Goal: Complete application form: Complete application form

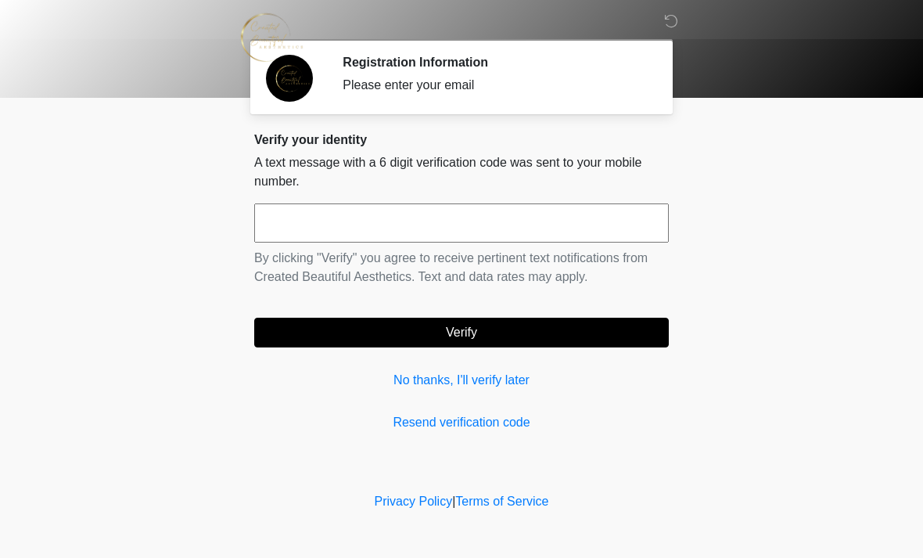
click at [354, 224] on input "text" at bounding box center [461, 222] width 415 height 39
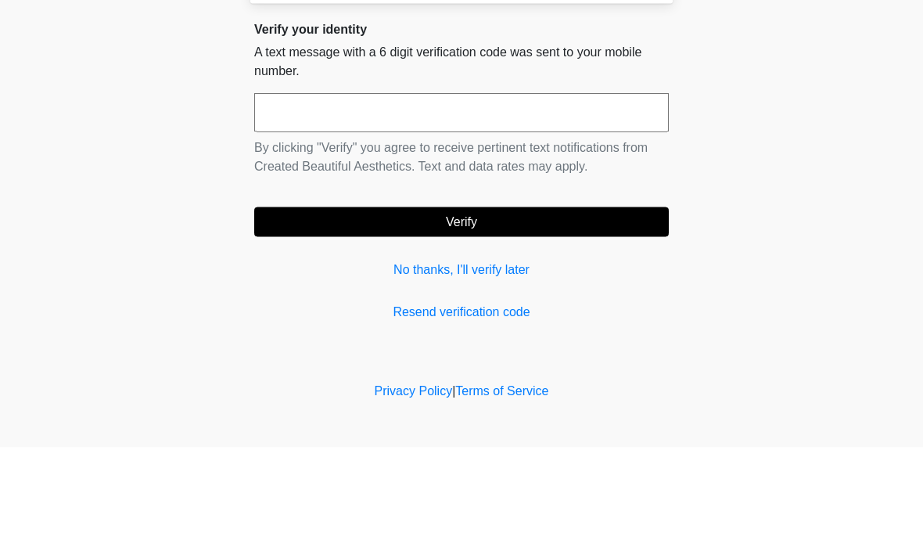
type input "*"
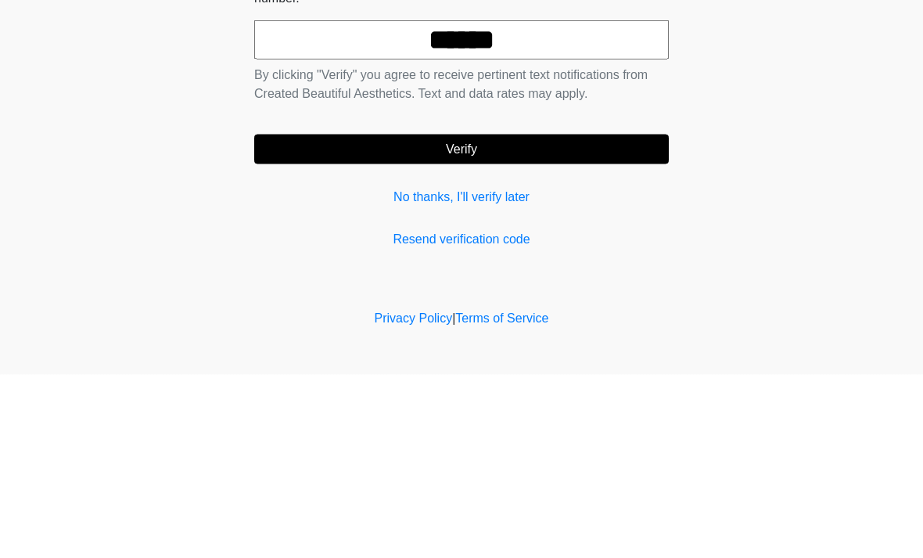
type input "******"
click at [572, 318] on button "Verify" at bounding box center [461, 333] width 415 height 30
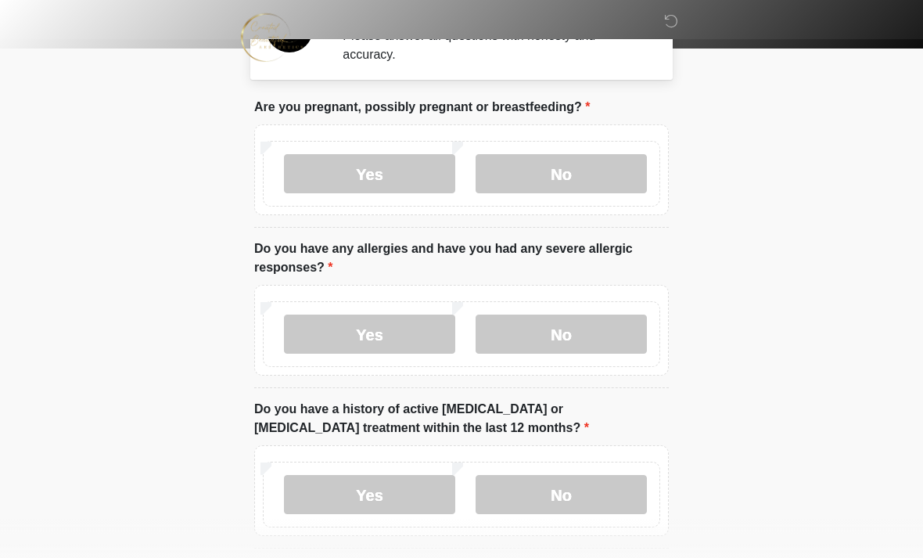
click at [591, 168] on label "No" at bounding box center [561, 173] width 171 height 39
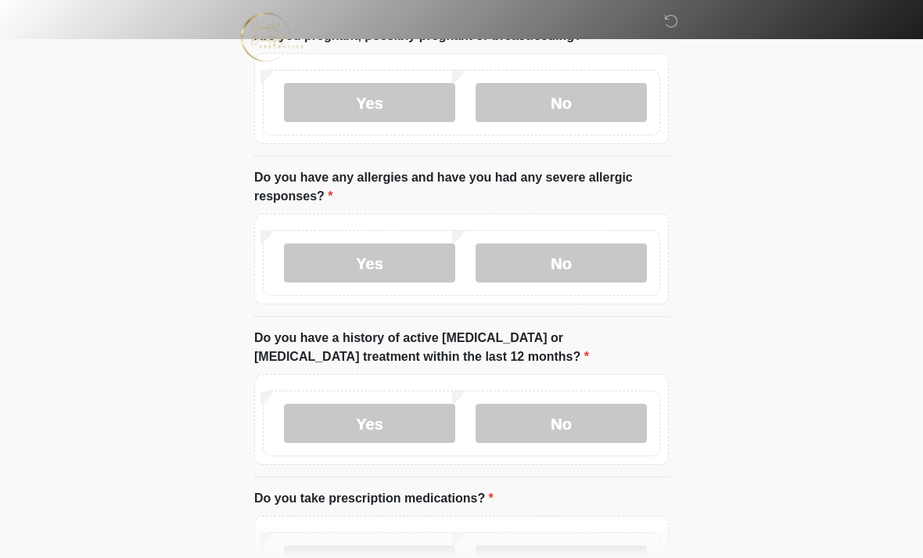
scroll to position [120, 0]
click at [389, 244] on label "Yes" at bounding box center [369, 262] width 171 height 39
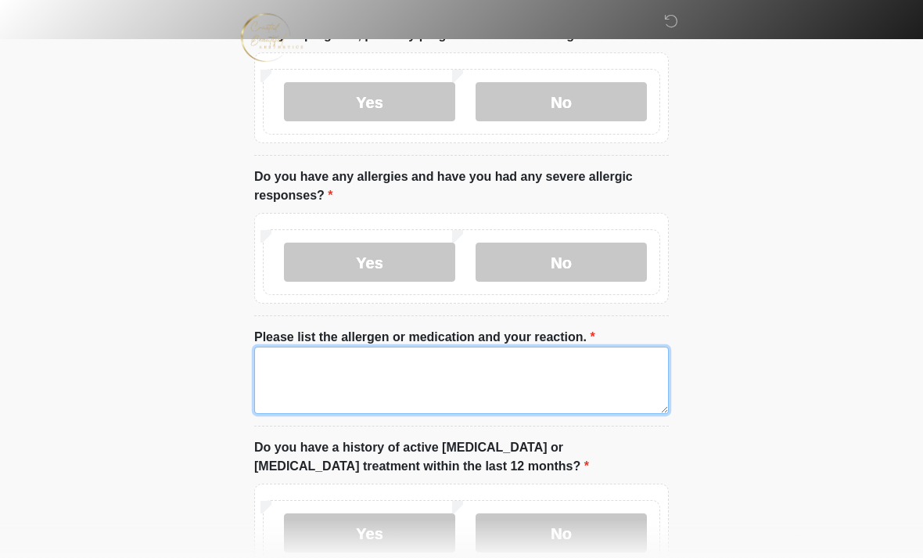
click at [383, 372] on textarea "Please list the allergen or medication and your reaction." at bounding box center [461, 380] width 415 height 67
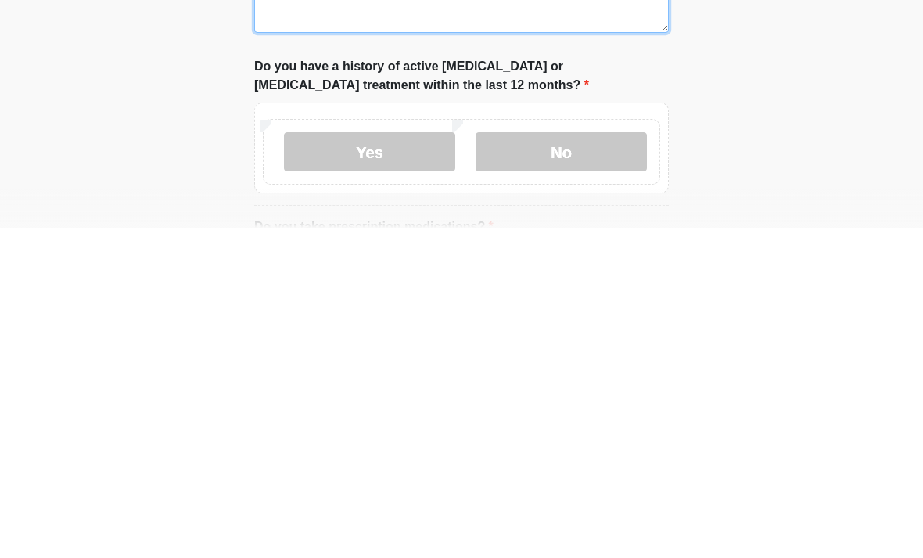
scroll to position [174, 0]
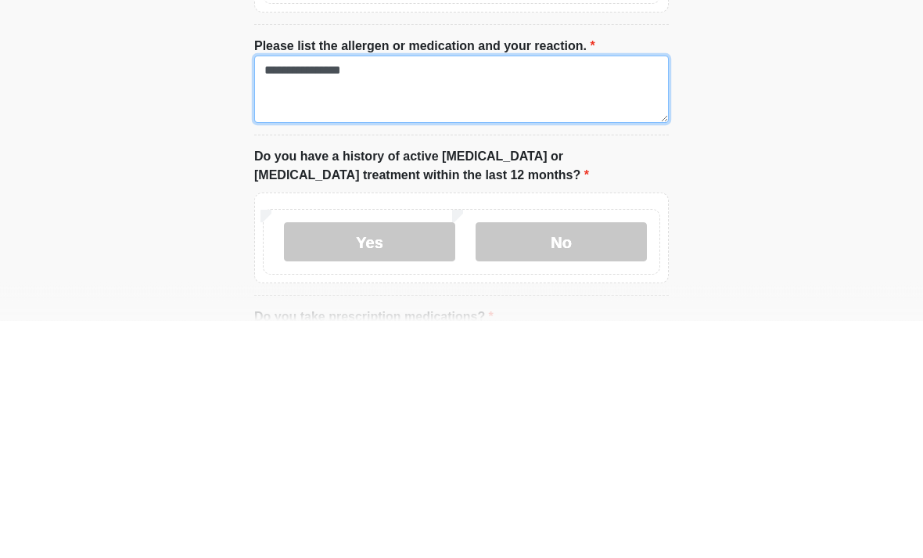
click at [429, 293] on textarea "**********" at bounding box center [461, 326] width 415 height 67
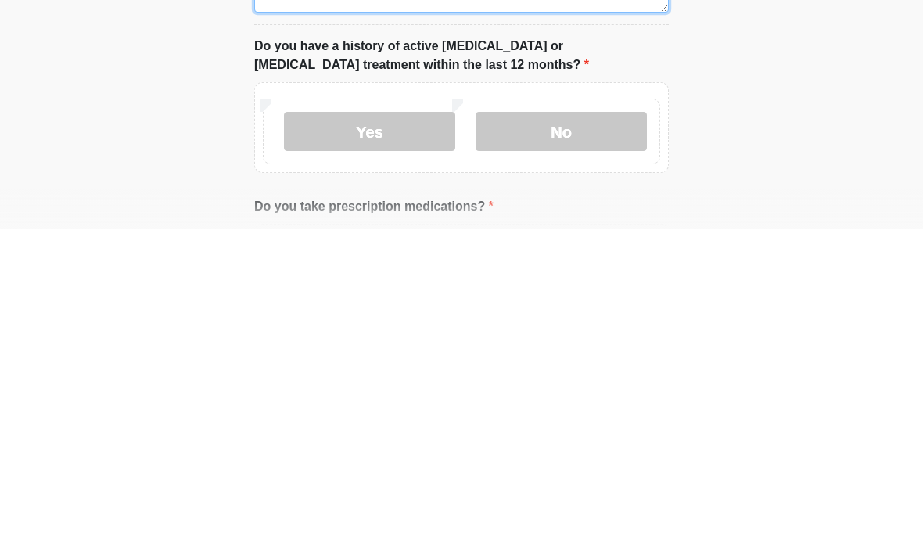
scroll to position [210, 0]
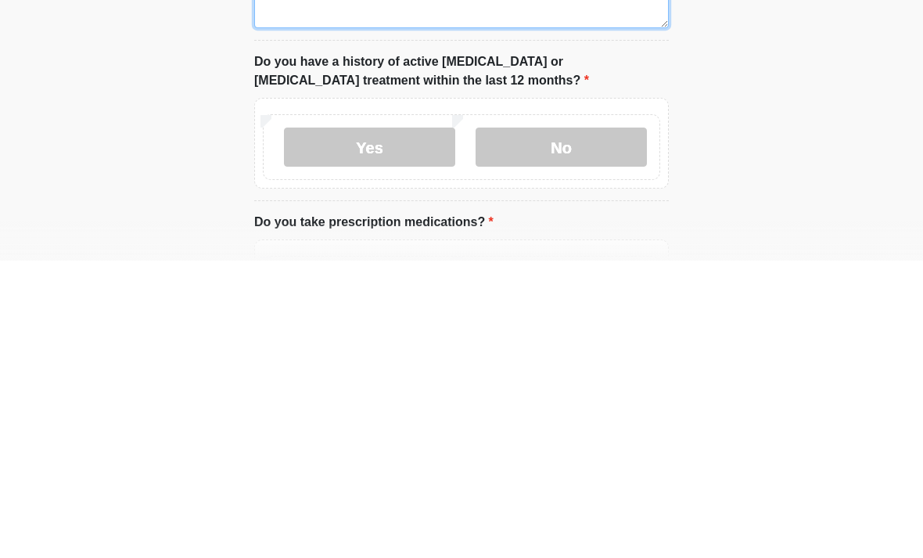
type textarea "**********"
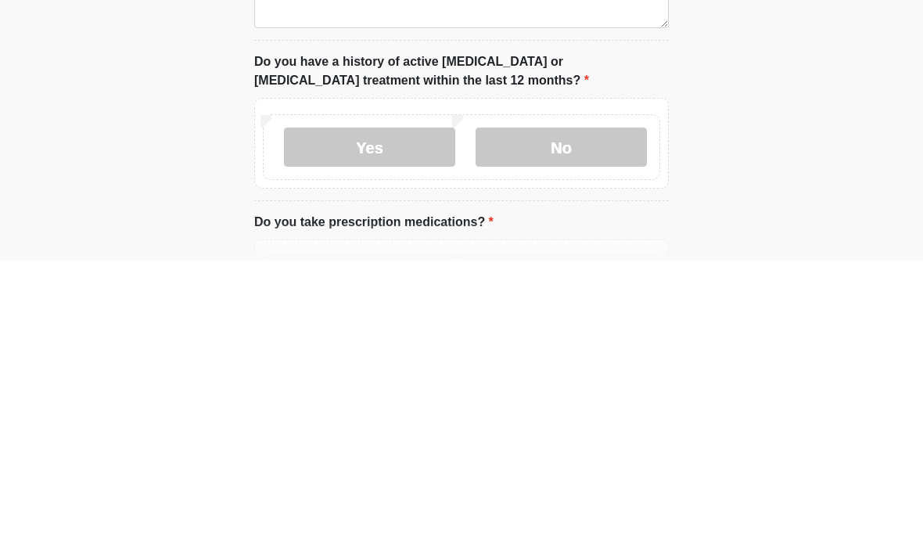
click at [390, 425] on label "Yes" at bounding box center [369, 444] width 171 height 39
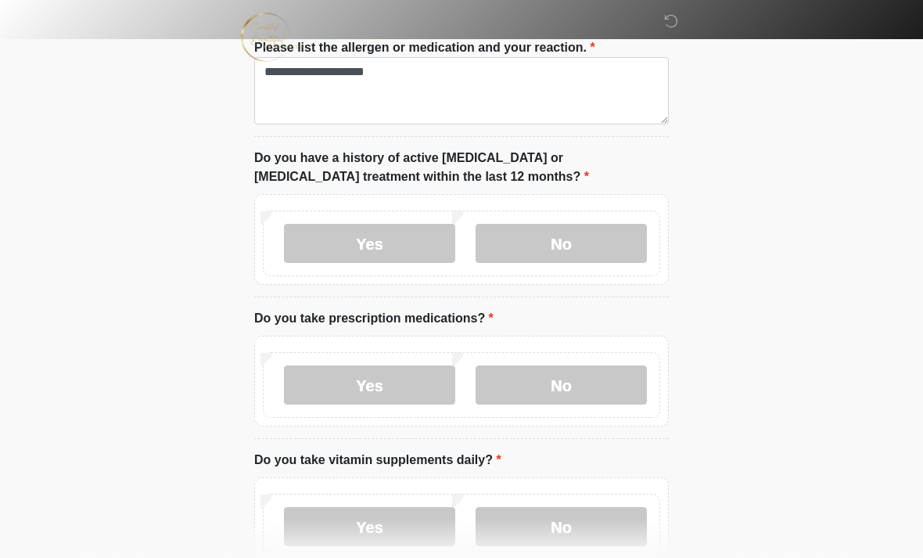
scroll to position [411, 0]
click at [566, 244] on label "No" at bounding box center [561, 242] width 171 height 39
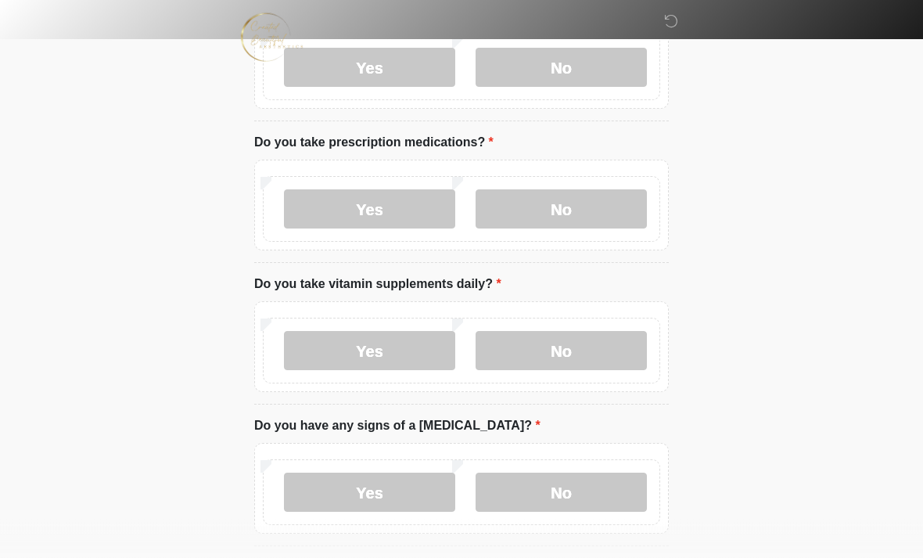
scroll to position [587, 0]
click at [596, 202] on label "No" at bounding box center [561, 208] width 171 height 39
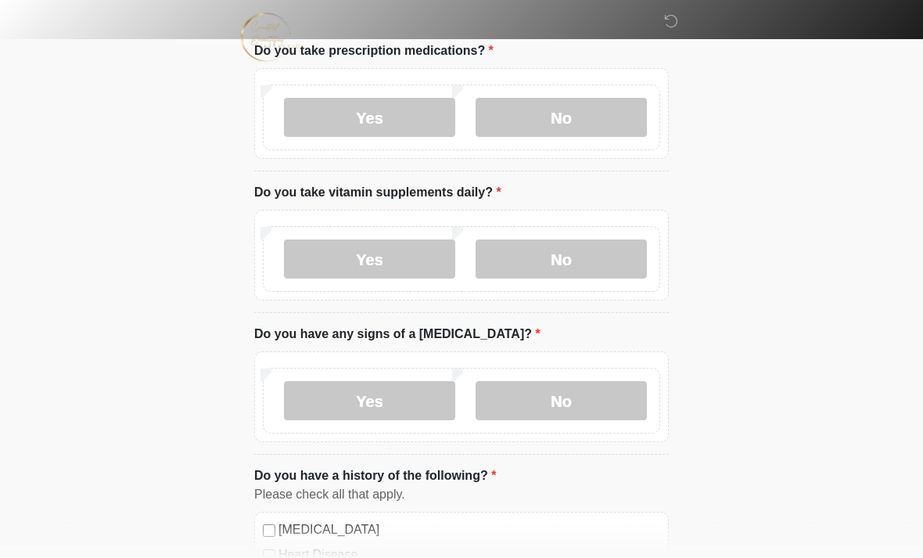
scroll to position [678, 0]
click at [424, 250] on label "Yes" at bounding box center [369, 258] width 171 height 39
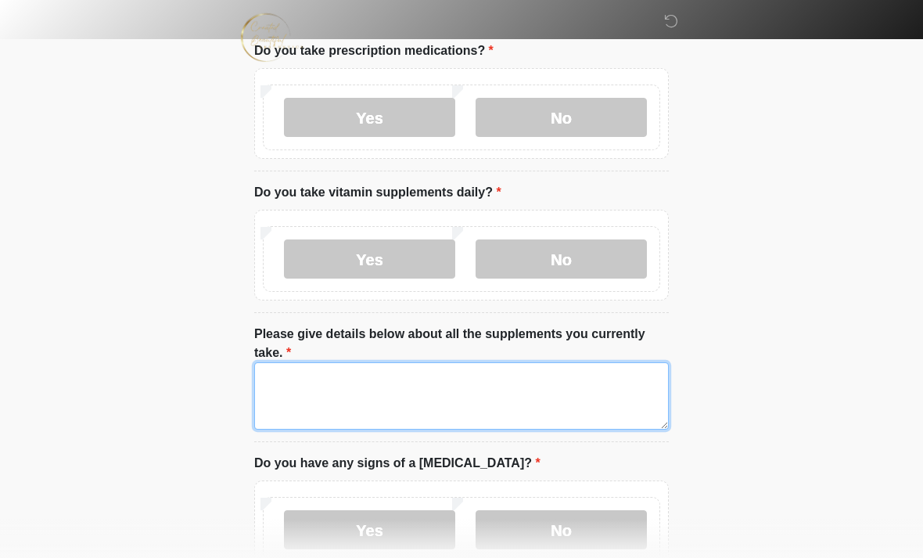
click at [350, 383] on textarea "Please give details below about all the supplements you currently take." at bounding box center [461, 395] width 415 height 67
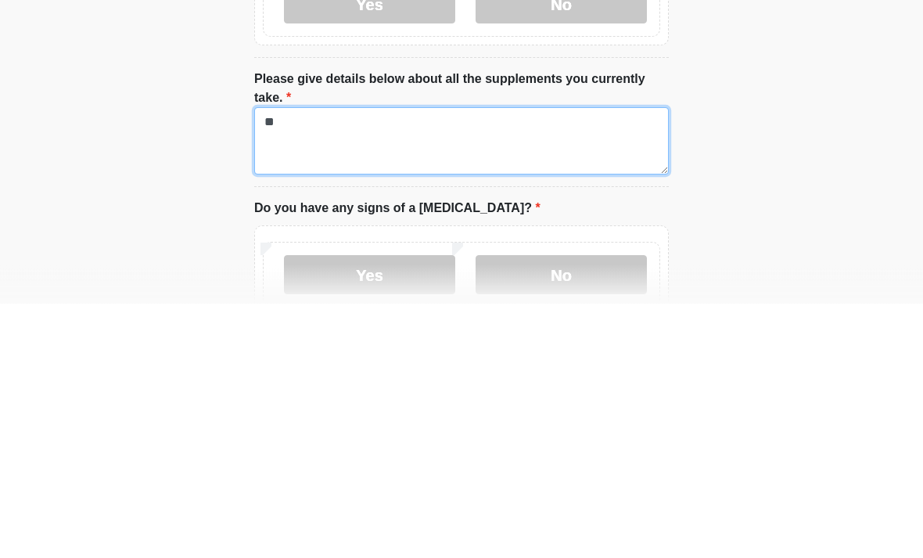
type textarea "*"
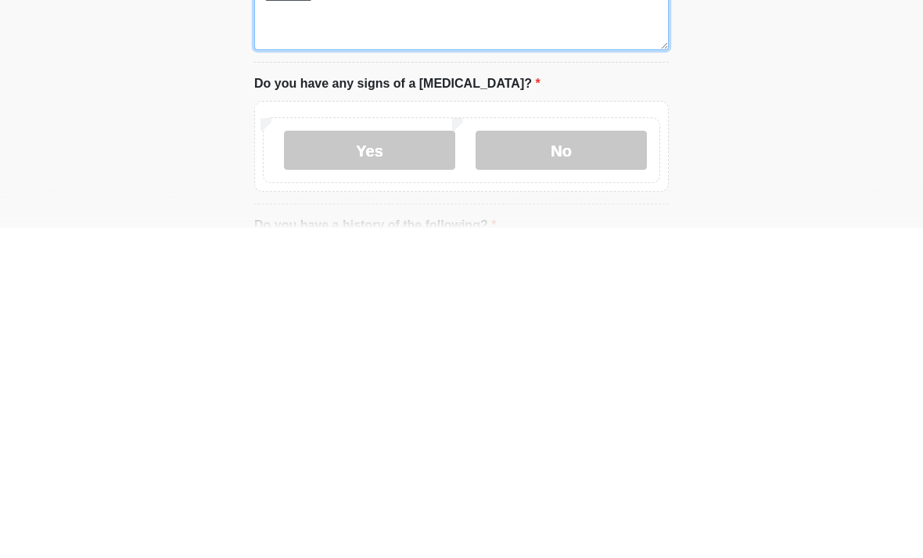
scroll to position [746, 0]
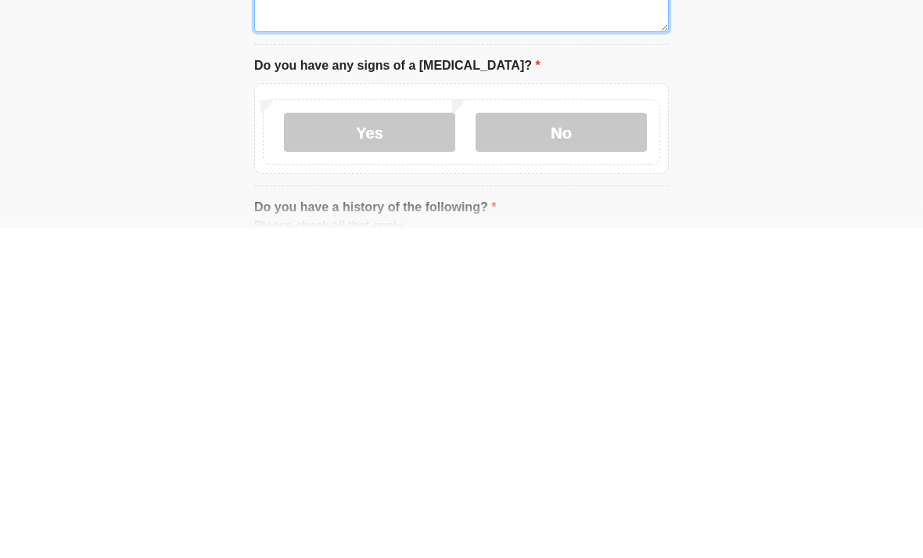
type textarea "*********"
click at [550, 443] on label "No" at bounding box center [561, 462] width 171 height 39
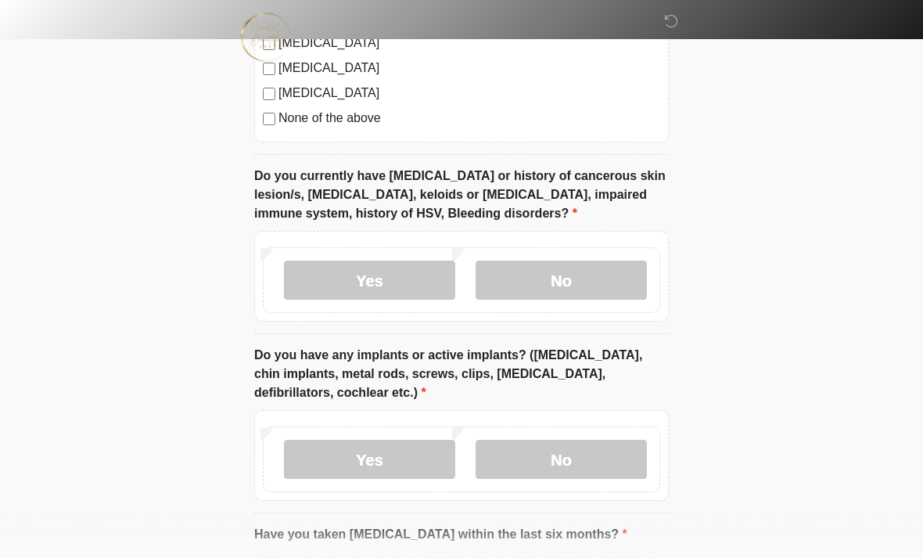
scroll to position [1496, 0]
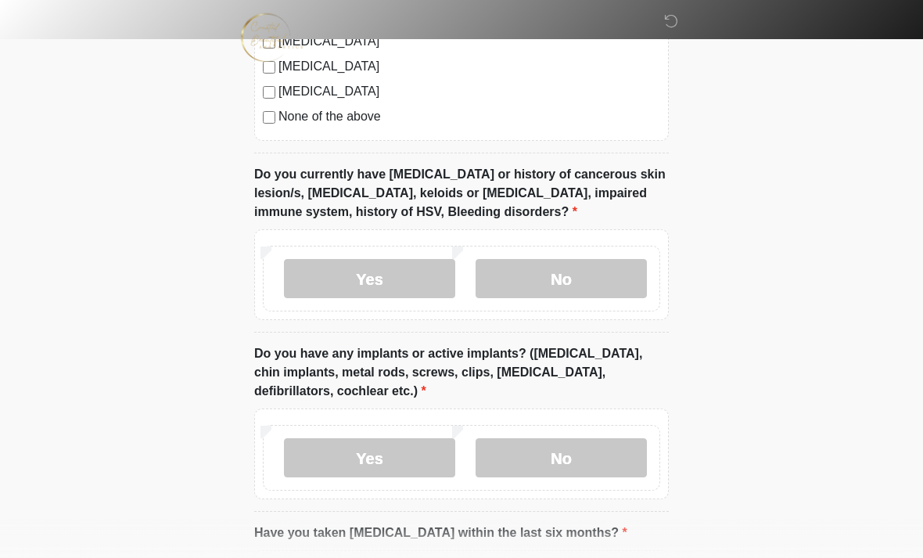
click at [418, 268] on label "Yes" at bounding box center [369, 278] width 171 height 39
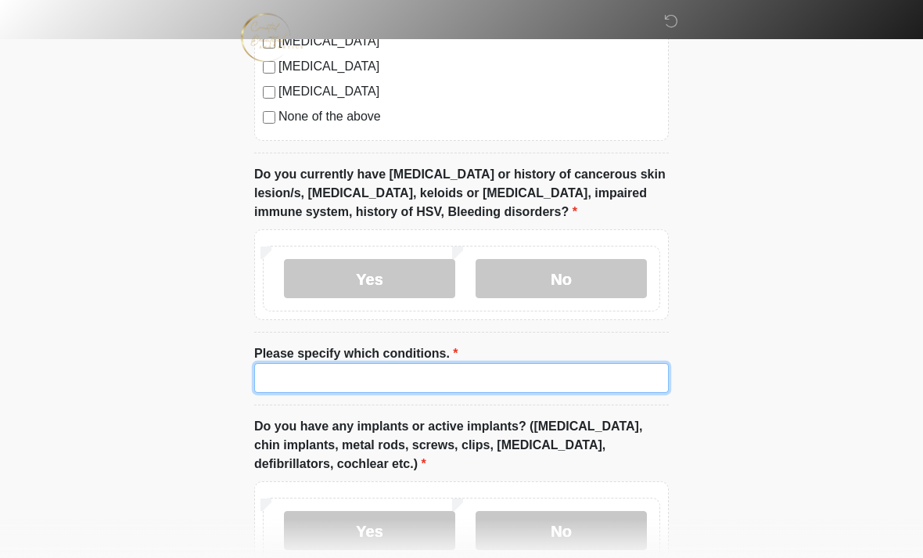
click at [354, 373] on input "Please specify which conditions." at bounding box center [461, 378] width 415 height 30
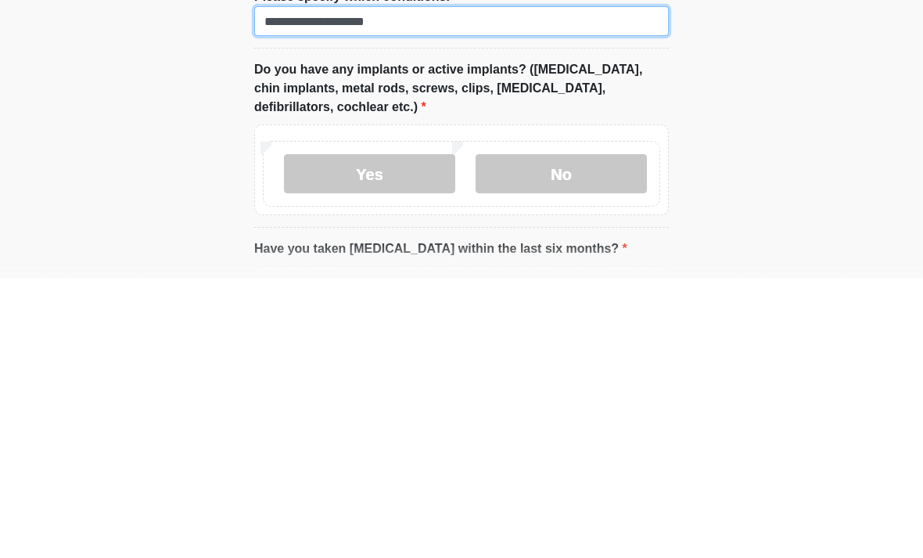
scroll to position [1578, 0]
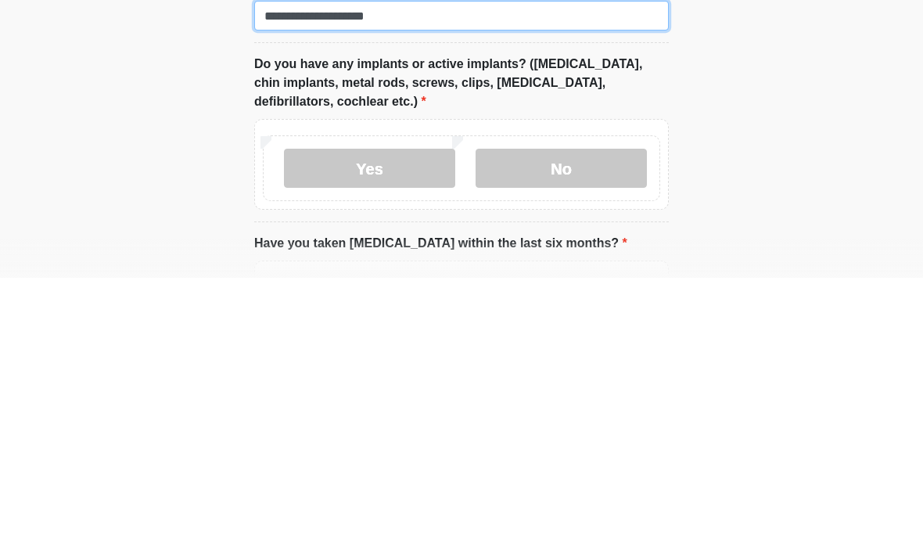
type input "**********"
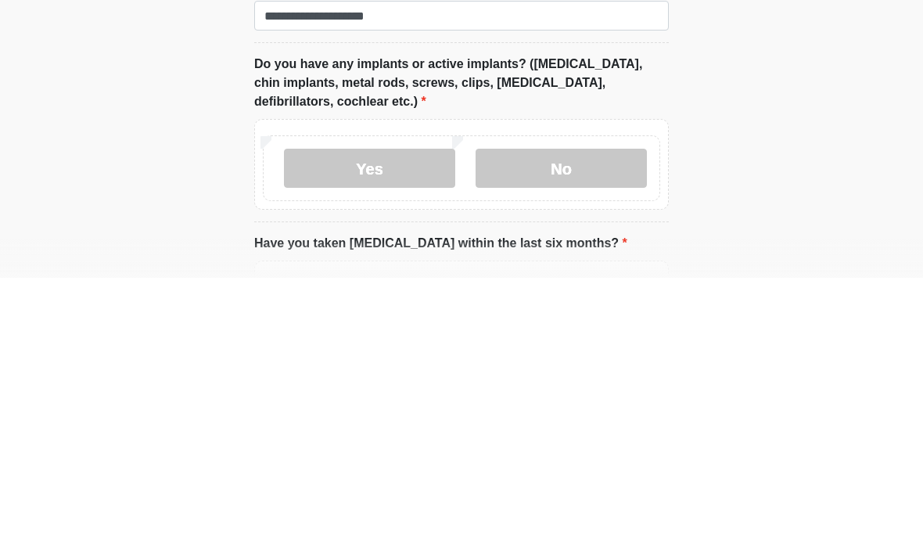
click at [598, 429] on label "No" at bounding box center [561, 448] width 171 height 39
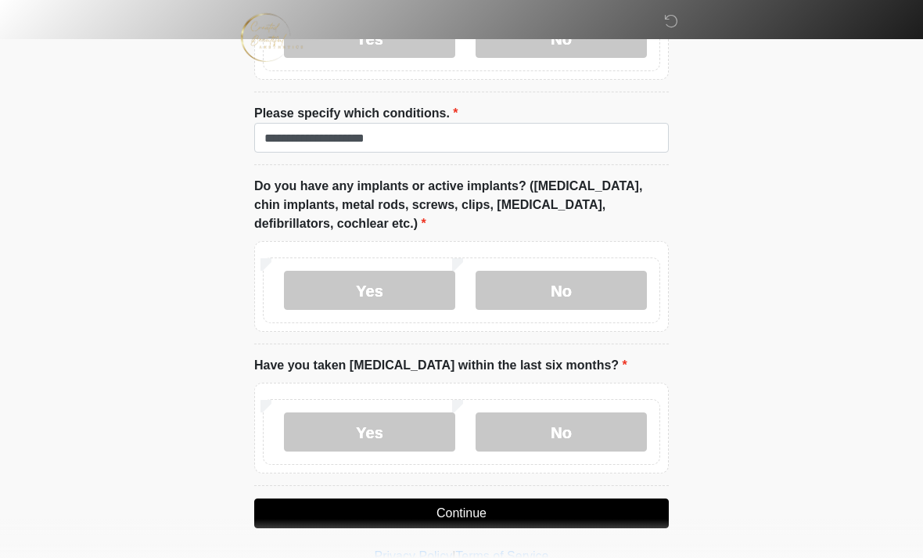
click at [588, 420] on label "No" at bounding box center [561, 431] width 171 height 39
click at [571, 507] on button "Continue" at bounding box center [461, 513] width 415 height 30
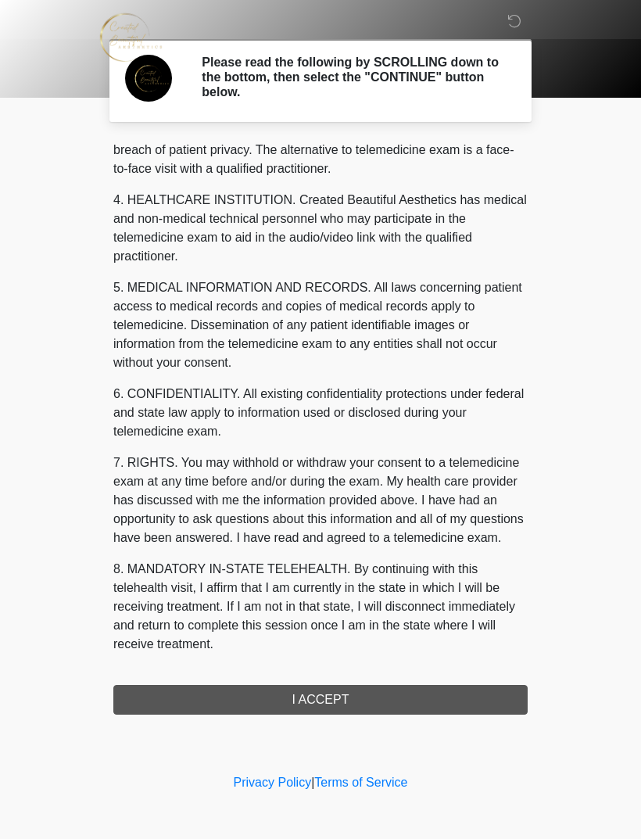
scroll to position [400, 0]
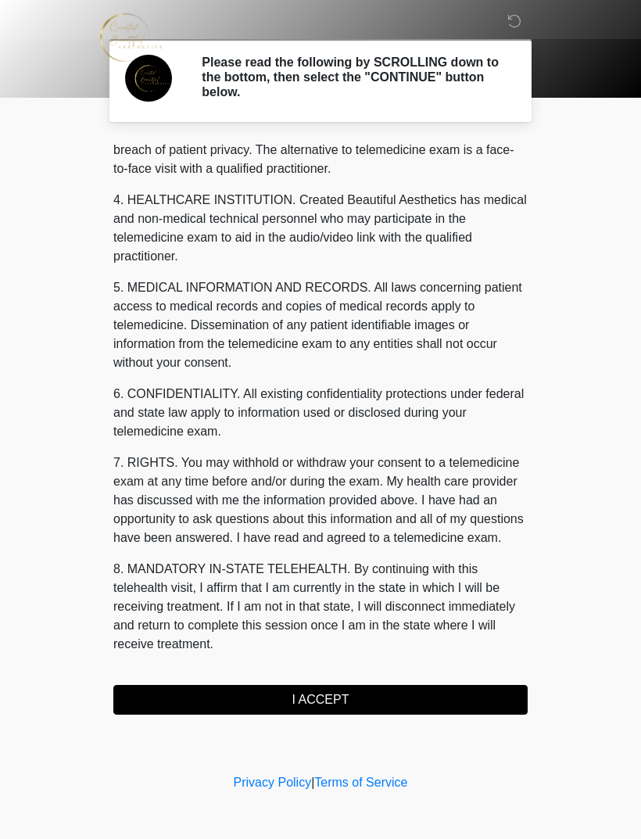
click at [397, 557] on button "I ACCEPT" at bounding box center [320, 700] width 415 height 30
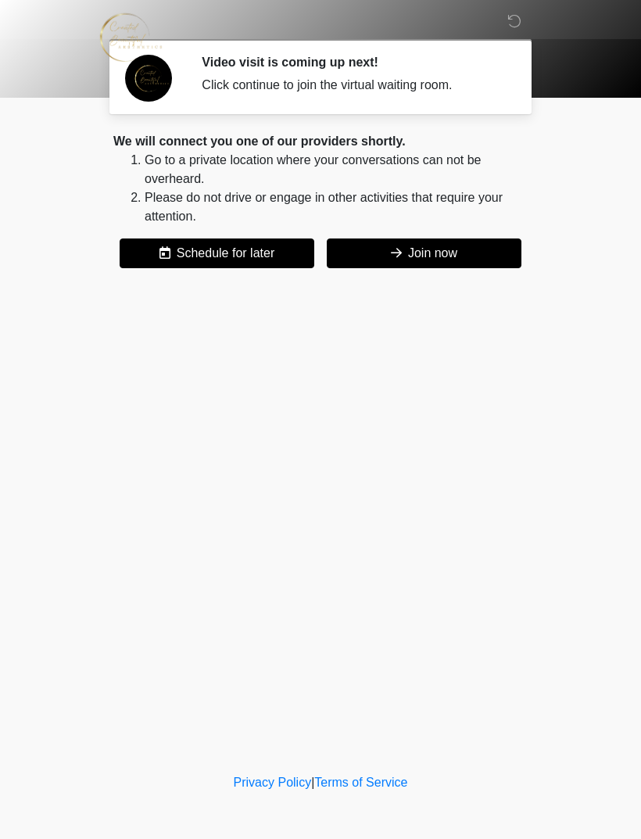
click at [476, 262] on button "Join now" at bounding box center [424, 254] width 195 height 30
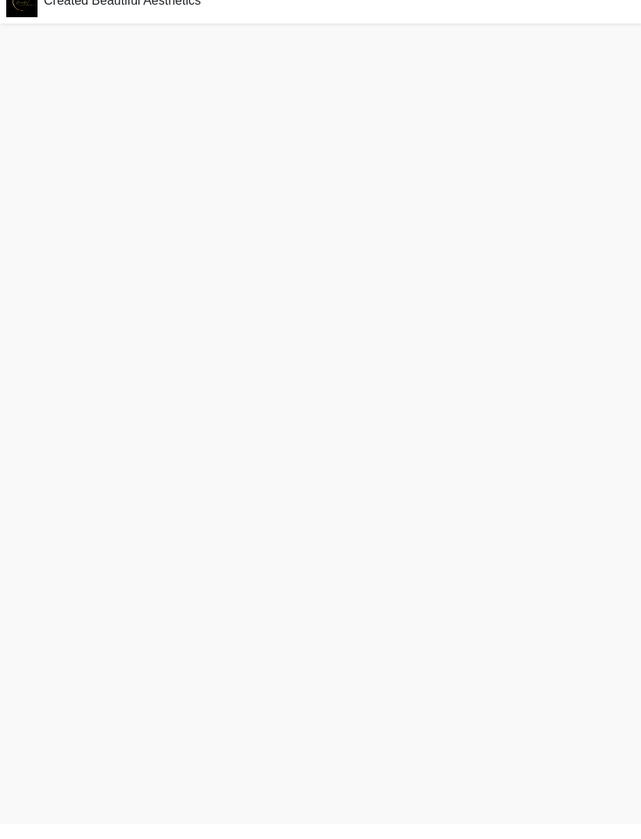
scroll to position [5, 0]
